Goal: Information Seeking & Learning: Learn about a topic

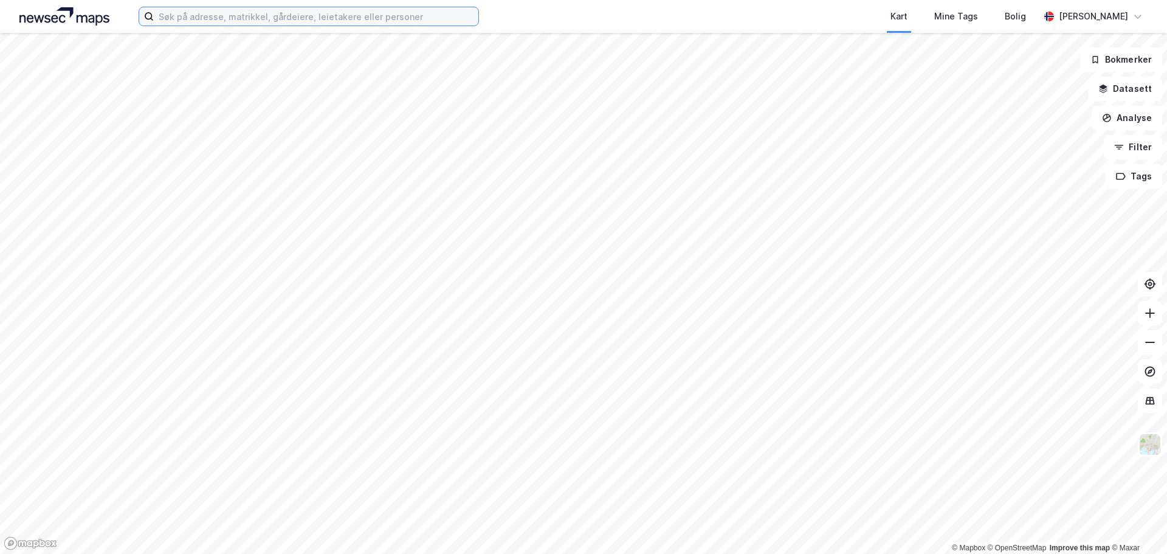
click at [408, 19] on input at bounding box center [316, 16] width 325 height 18
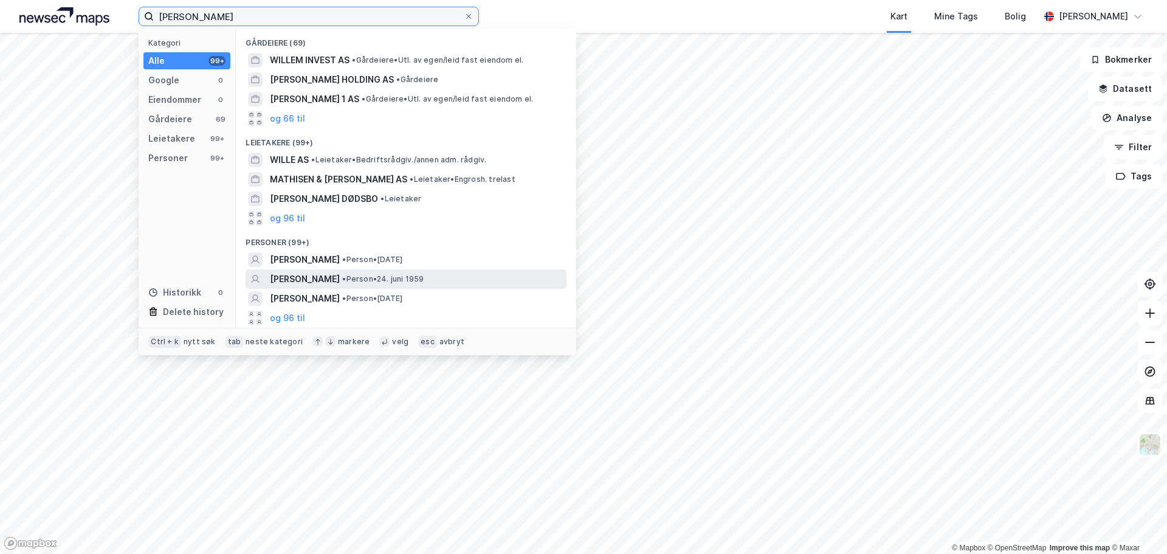
type input "[PERSON_NAME]"
click at [340, 277] on span "[PERSON_NAME]" at bounding box center [305, 279] width 70 height 15
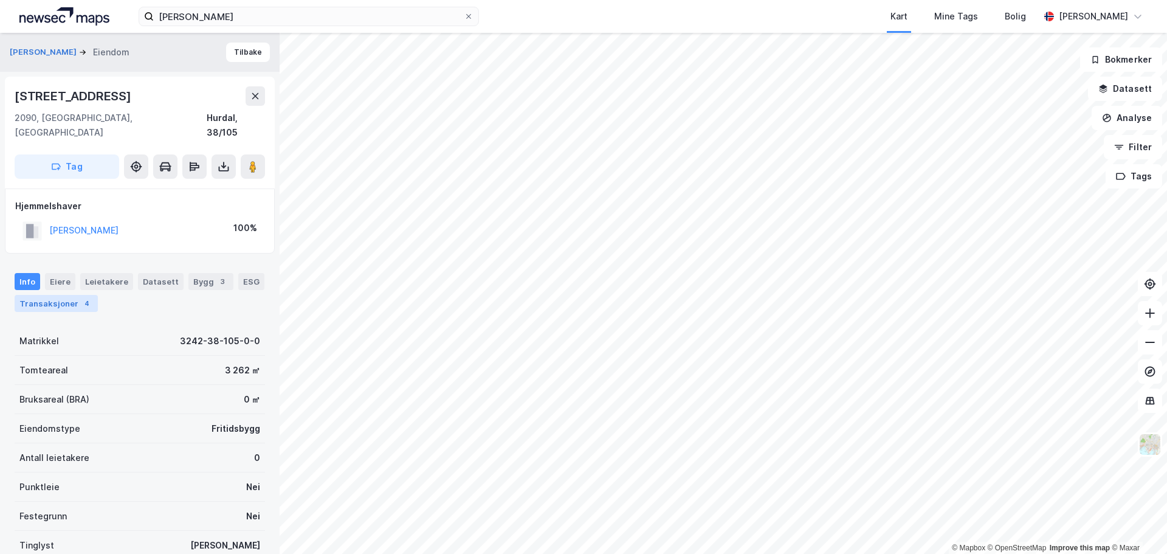
click at [71, 295] on div "Transaksjoner 4" at bounding box center [56, 303] width 83 height 17
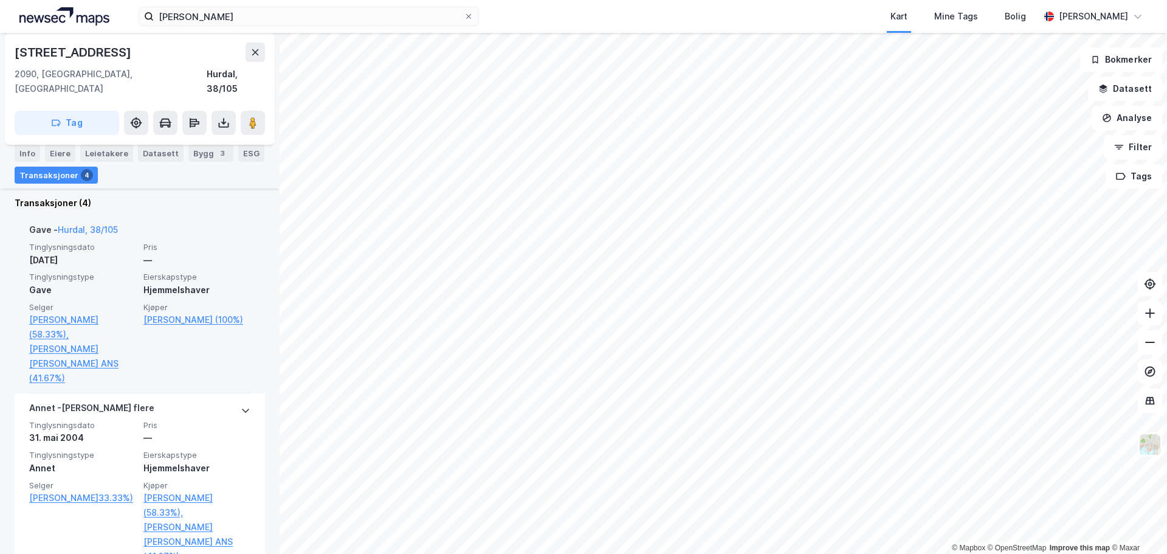
scroll to position [304, 0]
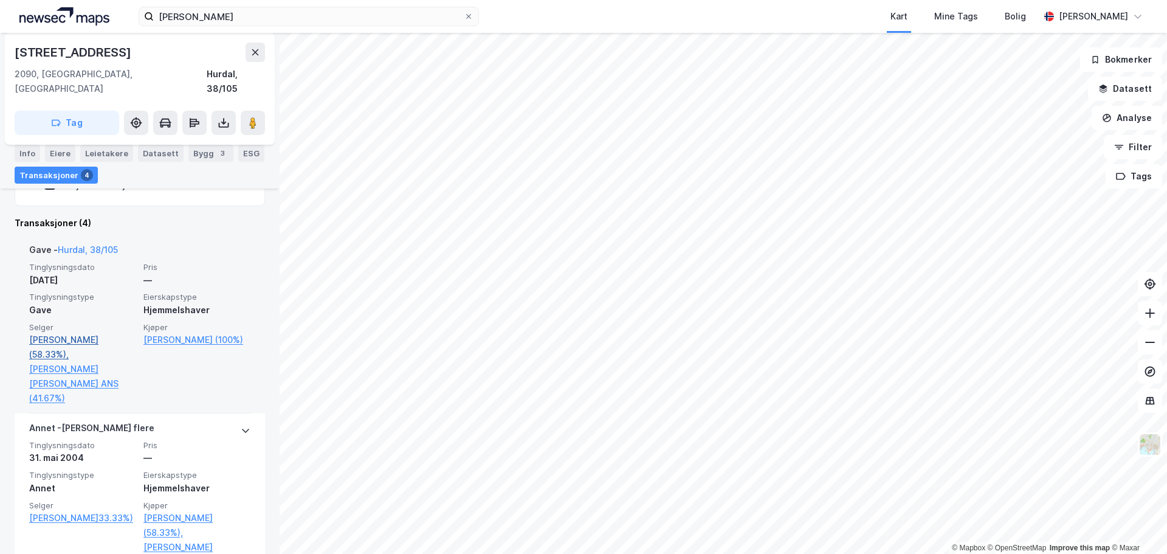
click at [55, 332] on link "[PERSON_NAME] (58.33%)," at bounding box center [82, 346] width 107 height 29
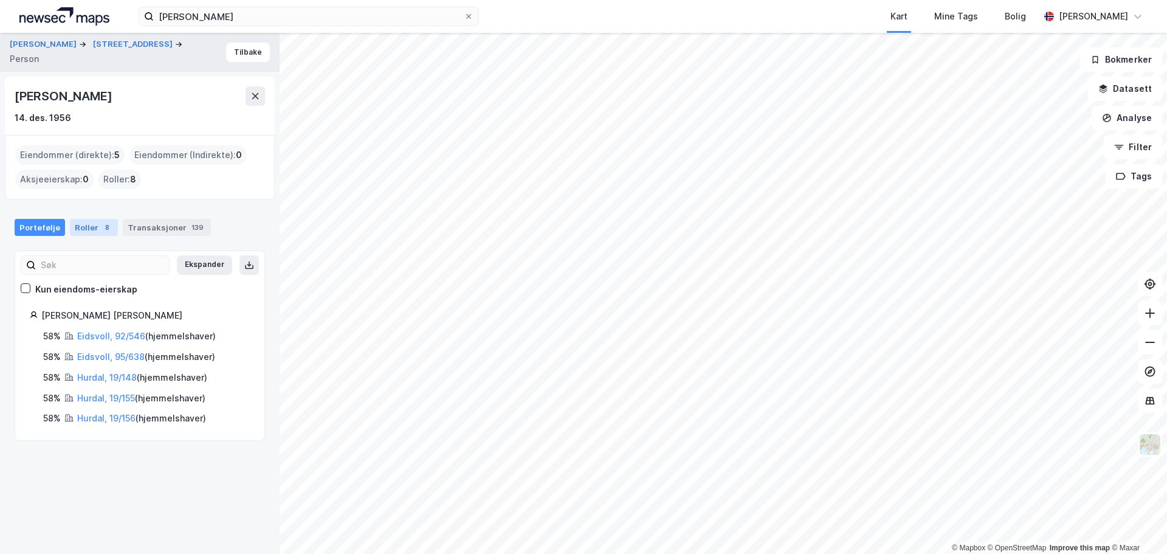
click at [90, 230] on div "Roller 8" at bounding box center [94, 227] width 48 height 17
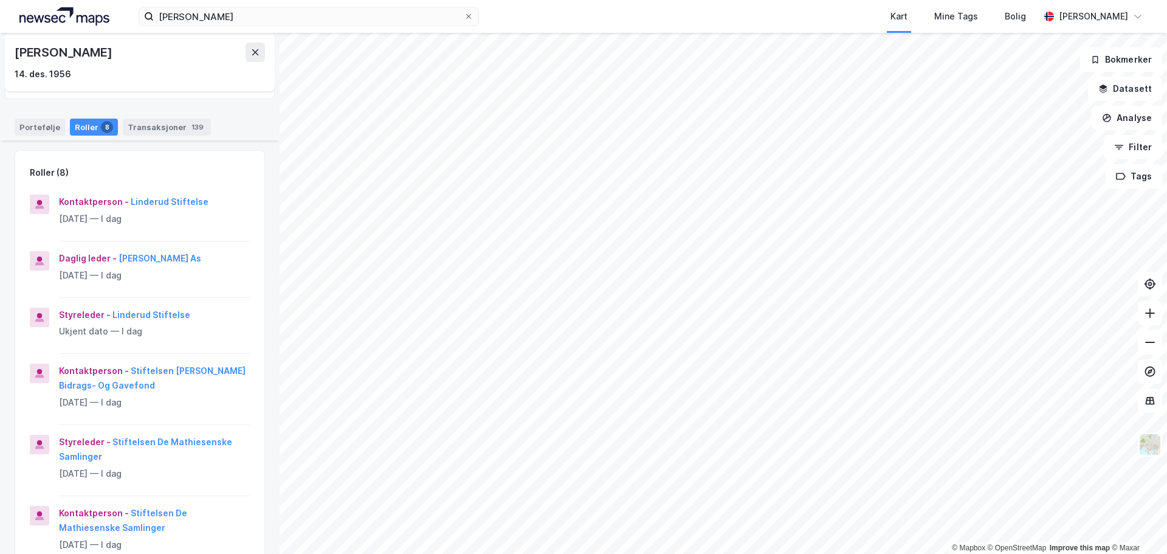
scroll to position [122, 0]
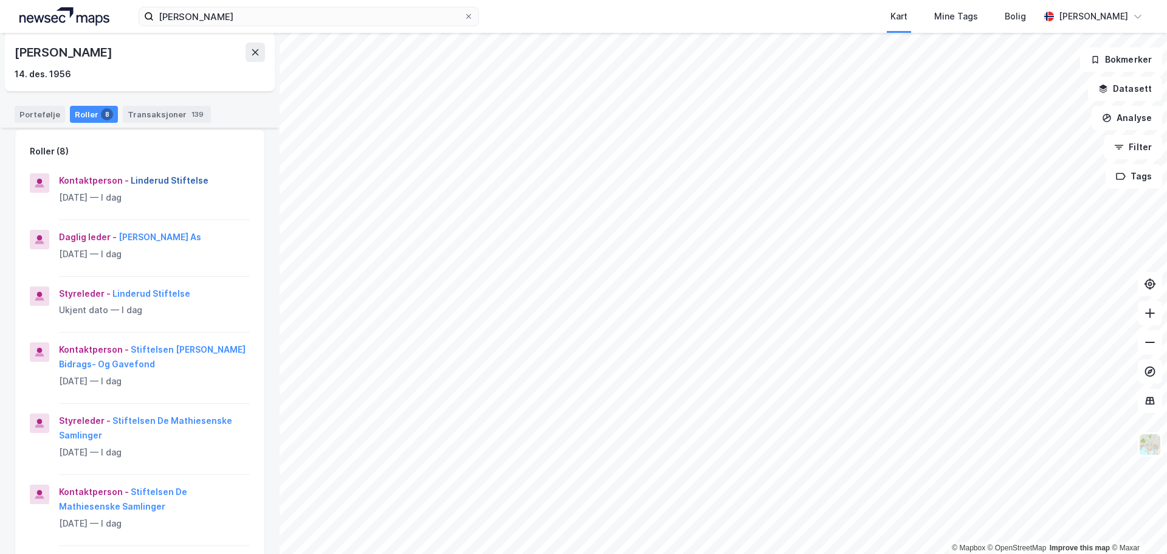
click at [0, 0] on button "Linderud Stiftelse" at bounding box center [0, 0] width 0 height 0
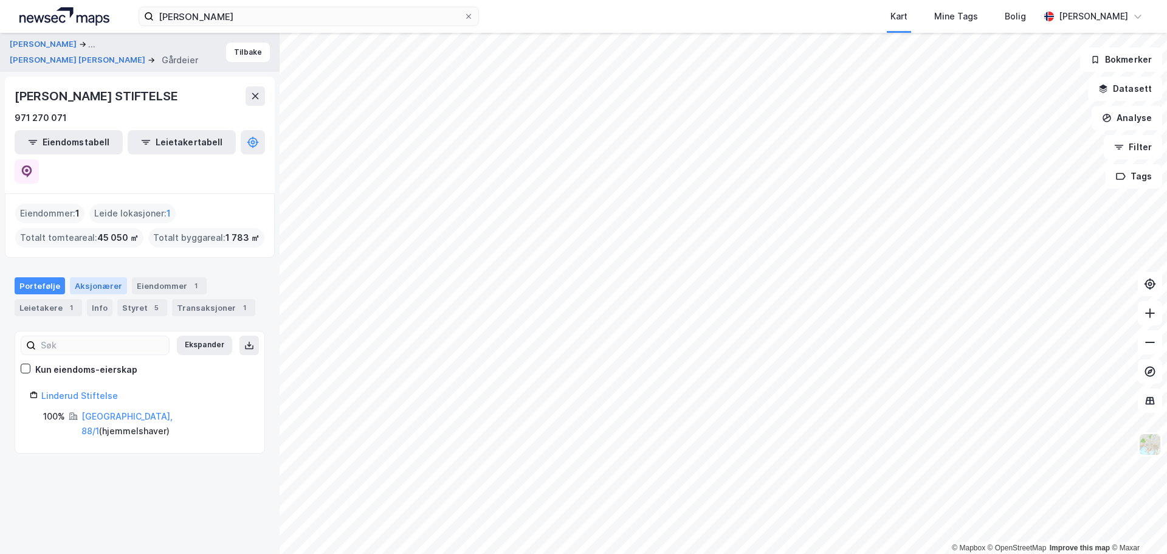
click at [86, 277] on div "Aksjonærer" at bounding box center [98, 285] width 57 height 17
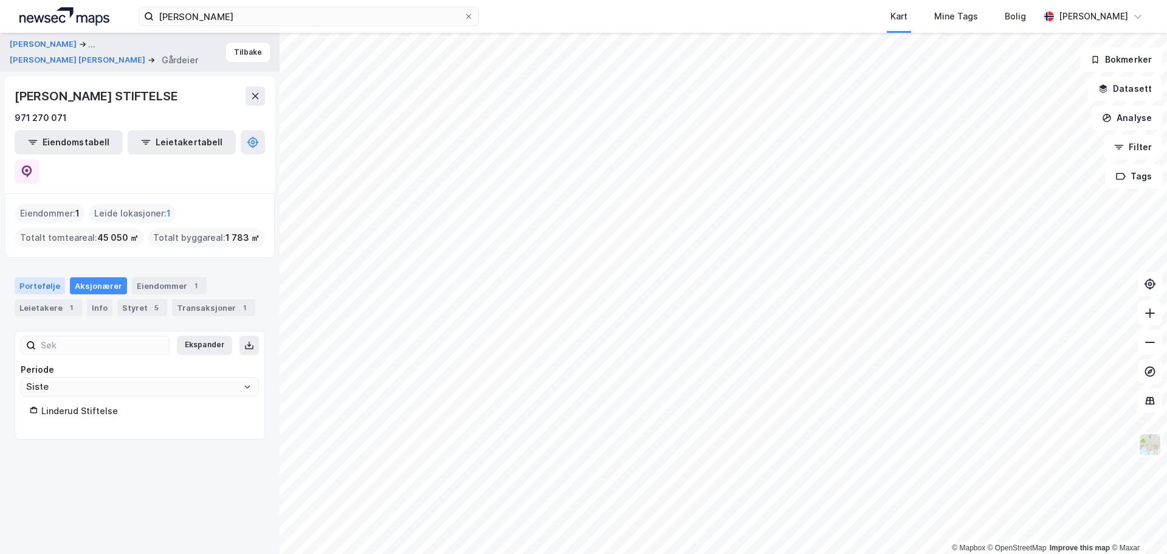
click at [44, 277] on div "Portefølje" at bounding box center [40, 285] width 50 height 17
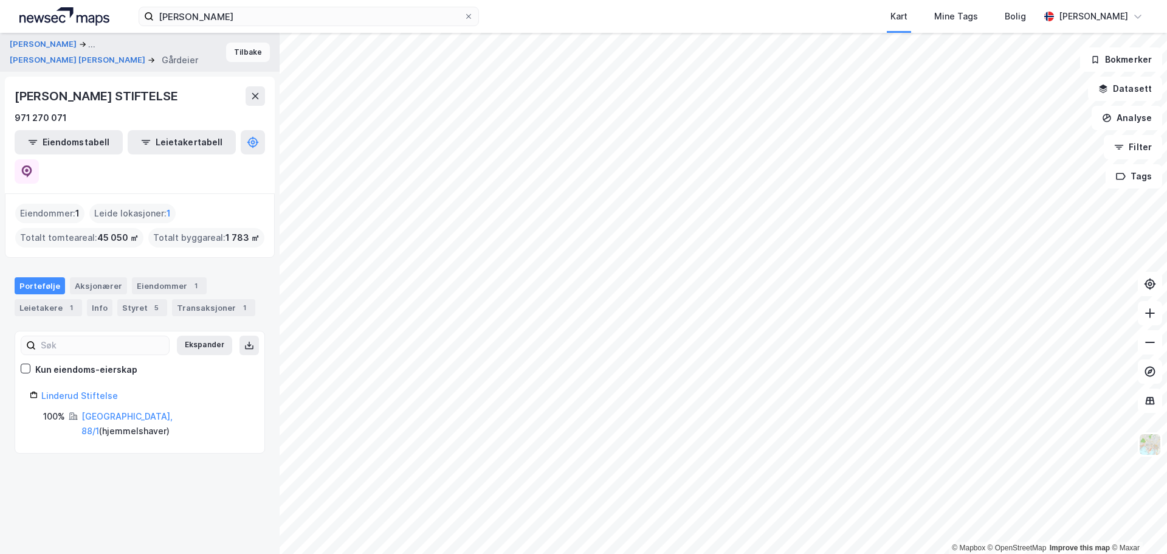
click at [239, 49] on button "Tilbake" at bounding box center [248, 52] width 44 height 19
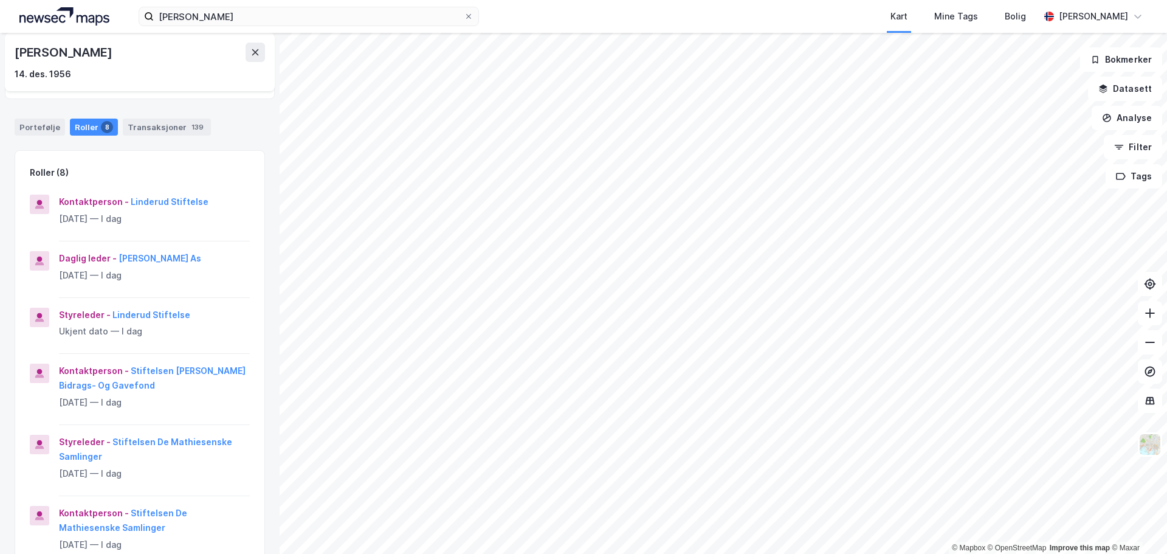
scroll to position [122, 0]
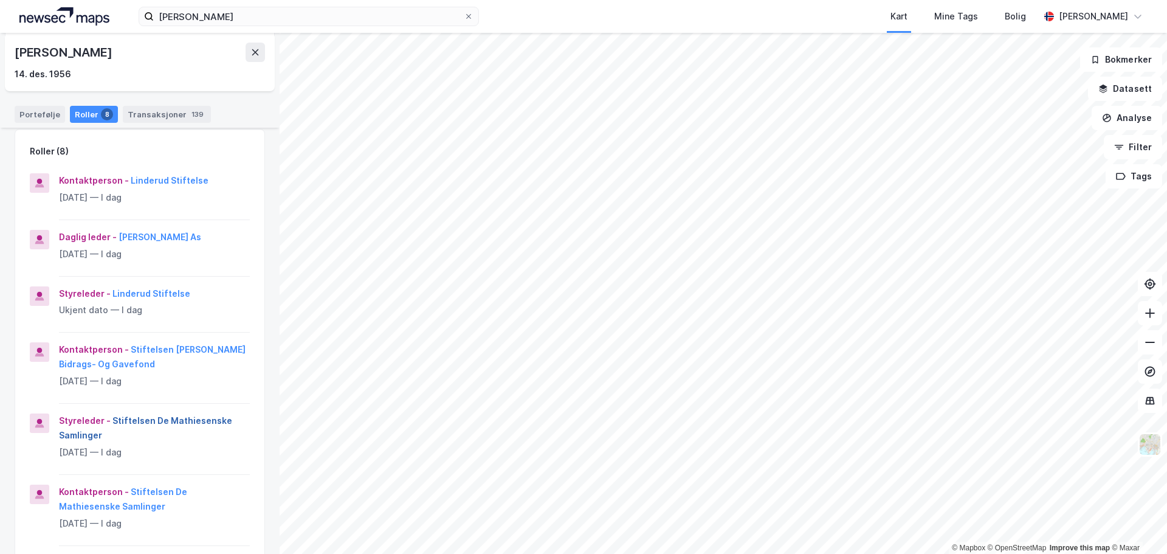
click at [0, 0] on button "Stiftelsen De Mathiesenske Samlinger" at bounding box center [0, 0] width 0 height 0
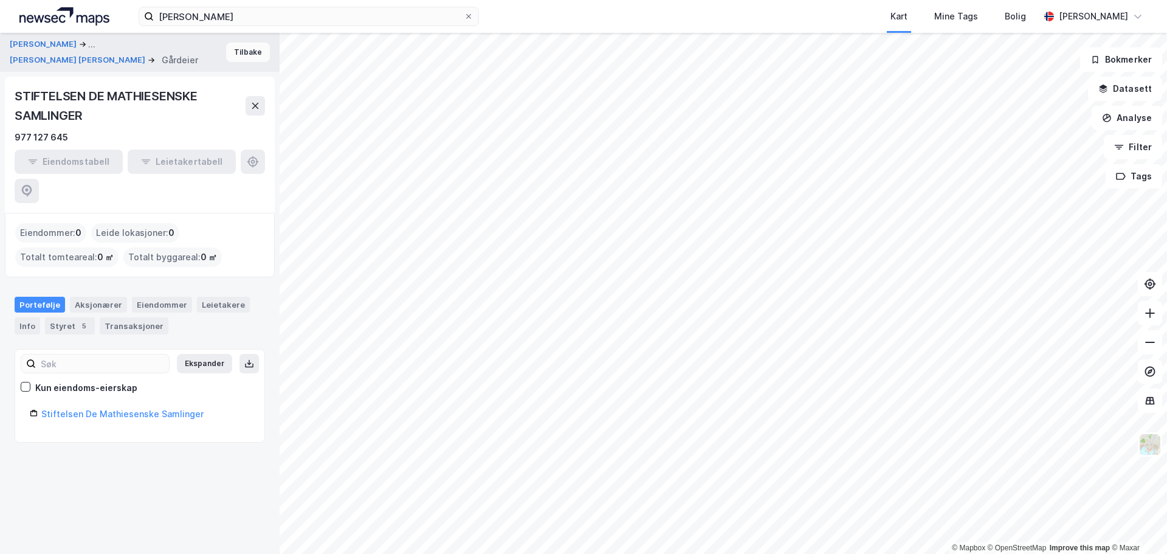
click at [236, 51] on button "Tilbake" at bounding box center [248, 52] width 44 height 19
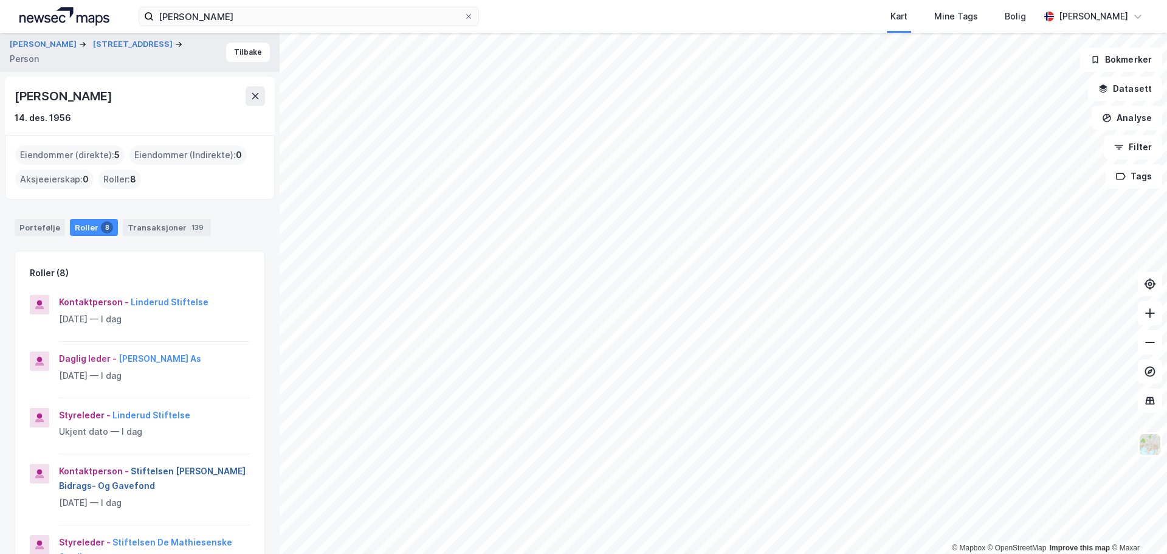
click at [0, 0] on button "Stiftelsen [PERSON_NAME] Bidrags- Og Gavefond" at bounding box center [0, 0] width 0 height 0
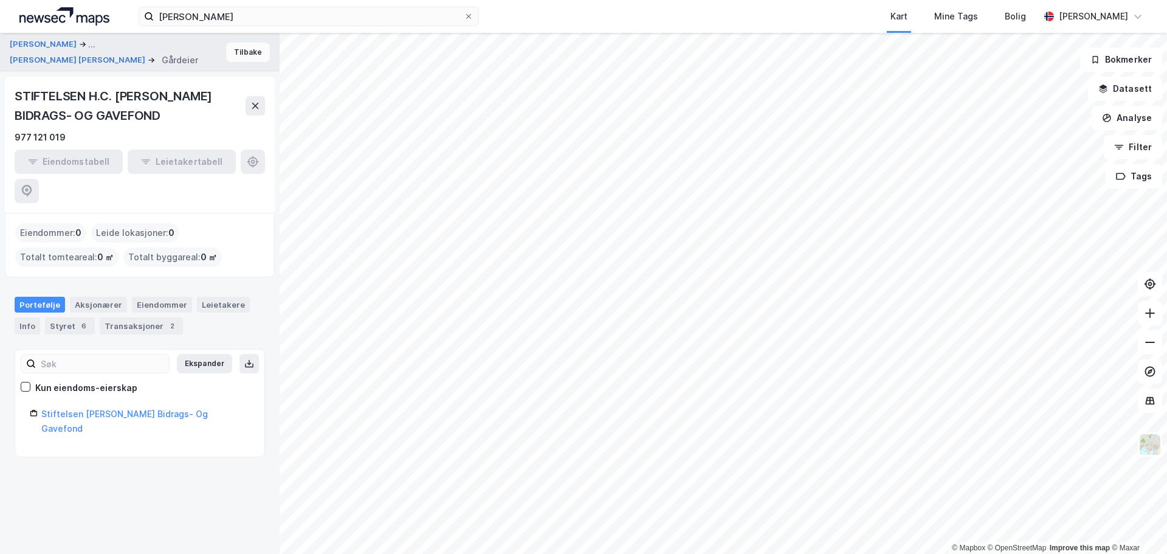
click at [238, 51] on button "Tilbake" at bounding box center [248, 52] width 44 height 19
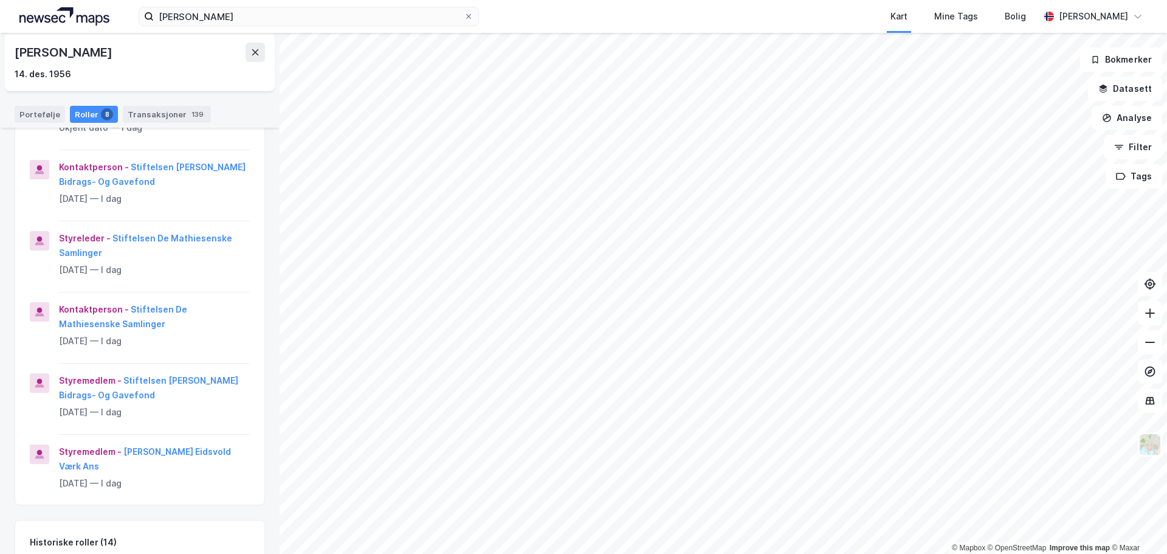
scroll to position [365, 0]
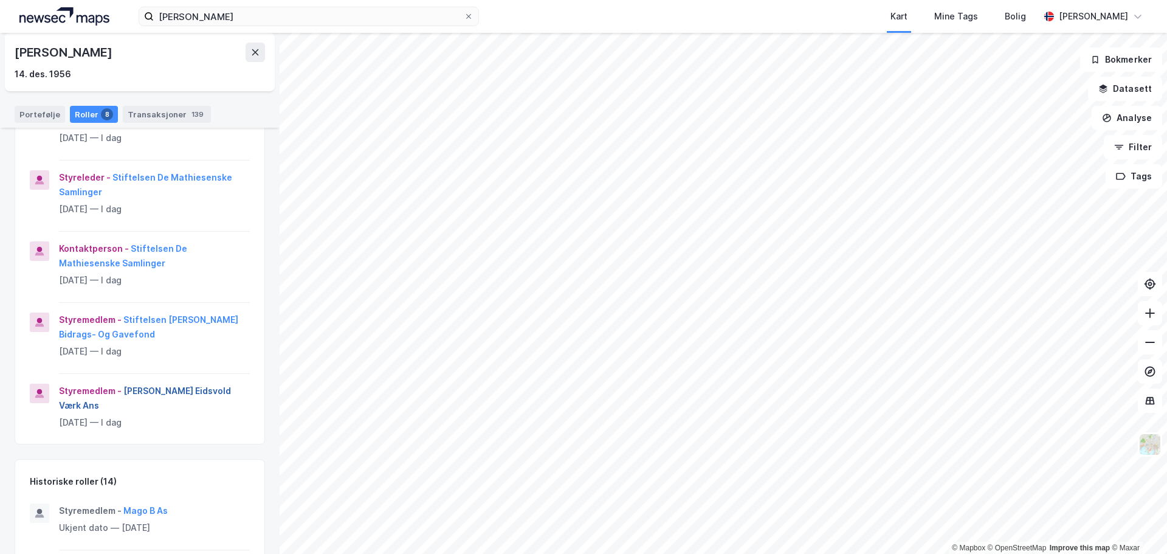
click at [0, 0] on button "[PERSON_NAME] Eidsvold Værk Ans" at bounding box center [0, 0] width 0 height 0
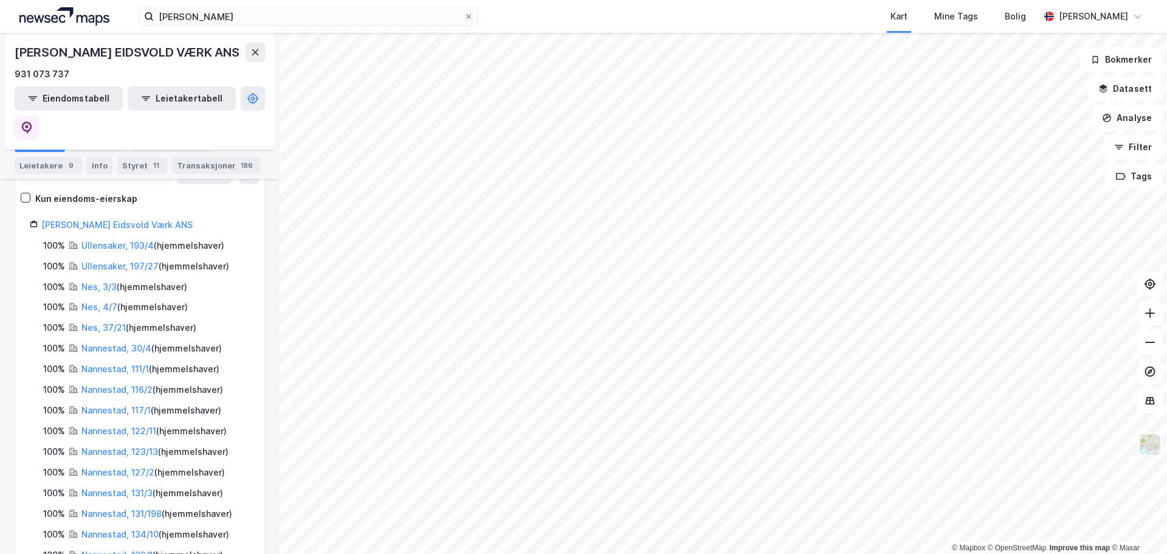
scroll to position [182, 0]
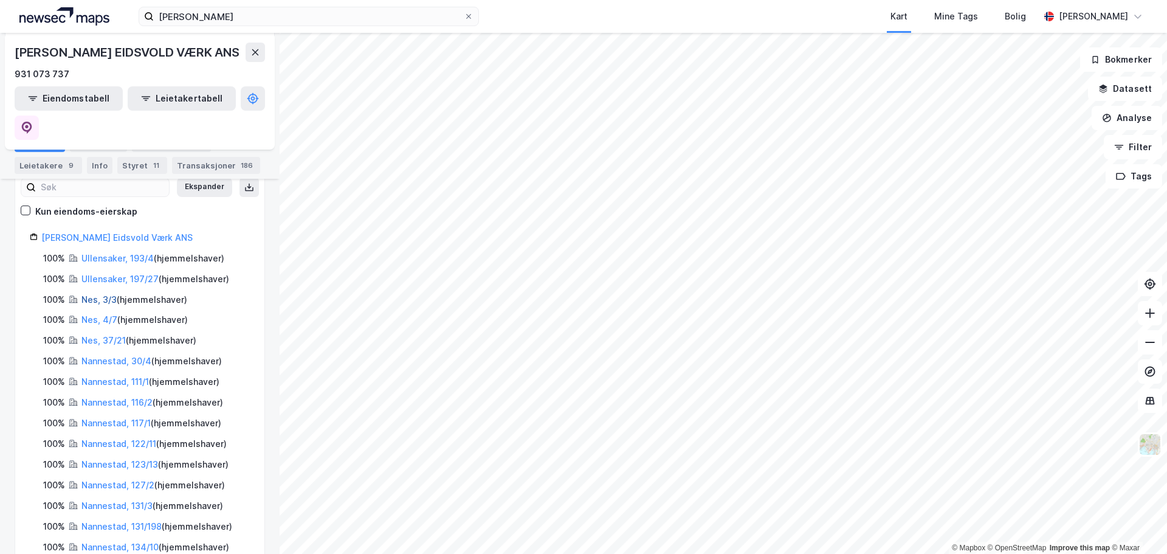
click at [92, 294] on link "Nes, 3/3" at bounding box center [98, 299] width 35 height 10
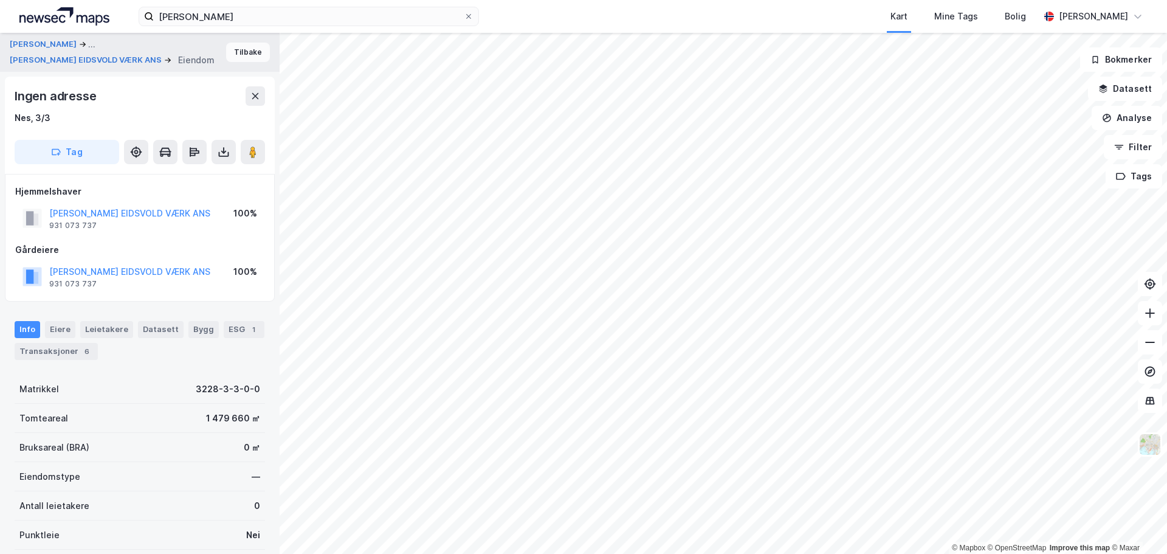
click at [247, 47] on button "Tilbake" at bounding box center [248, 52] width 44 height 19
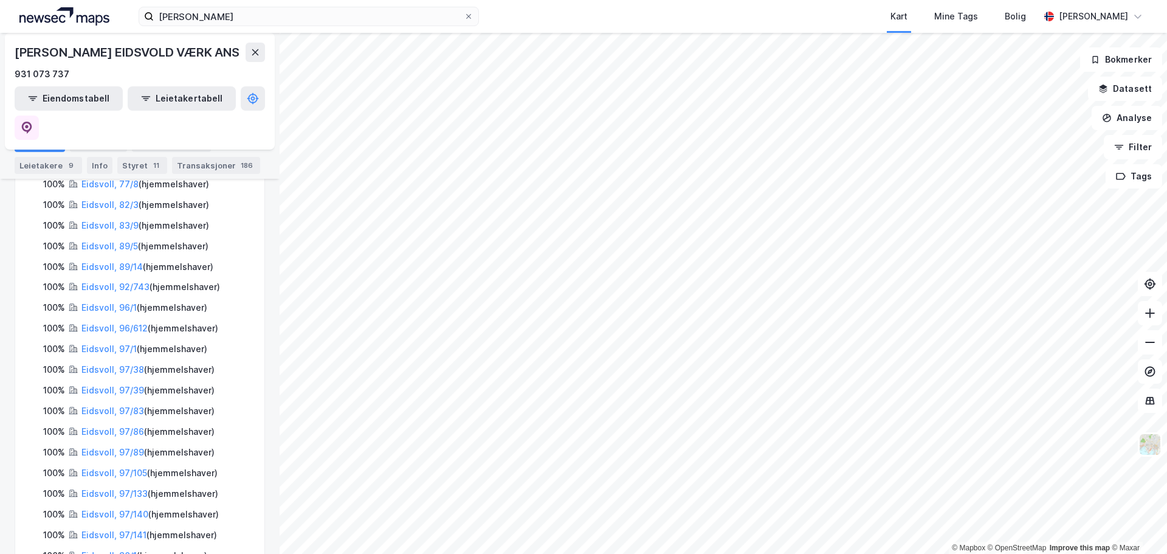
scroll to position [926, 0]
